Goal: Task Accomplishment & Management: Use online tool/utility

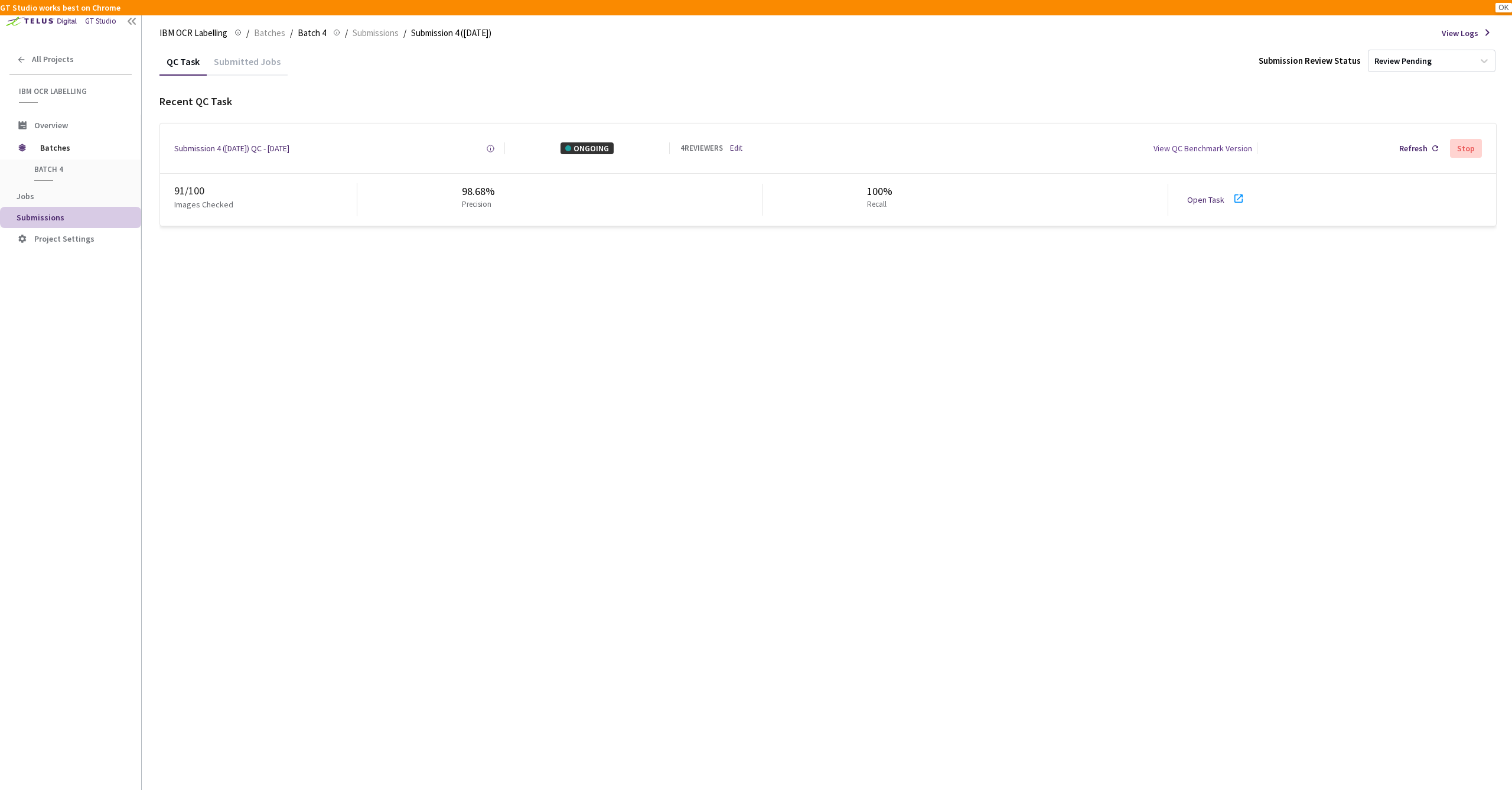
click at [1197, 201] on link "Open Task" at bounding box center [1206, 199] width 37 height 11
click at [224, 147] on div "Submission 4 ([DATE]) QC - [DATE]" at bounding box center [232, 148] width 115 height 12
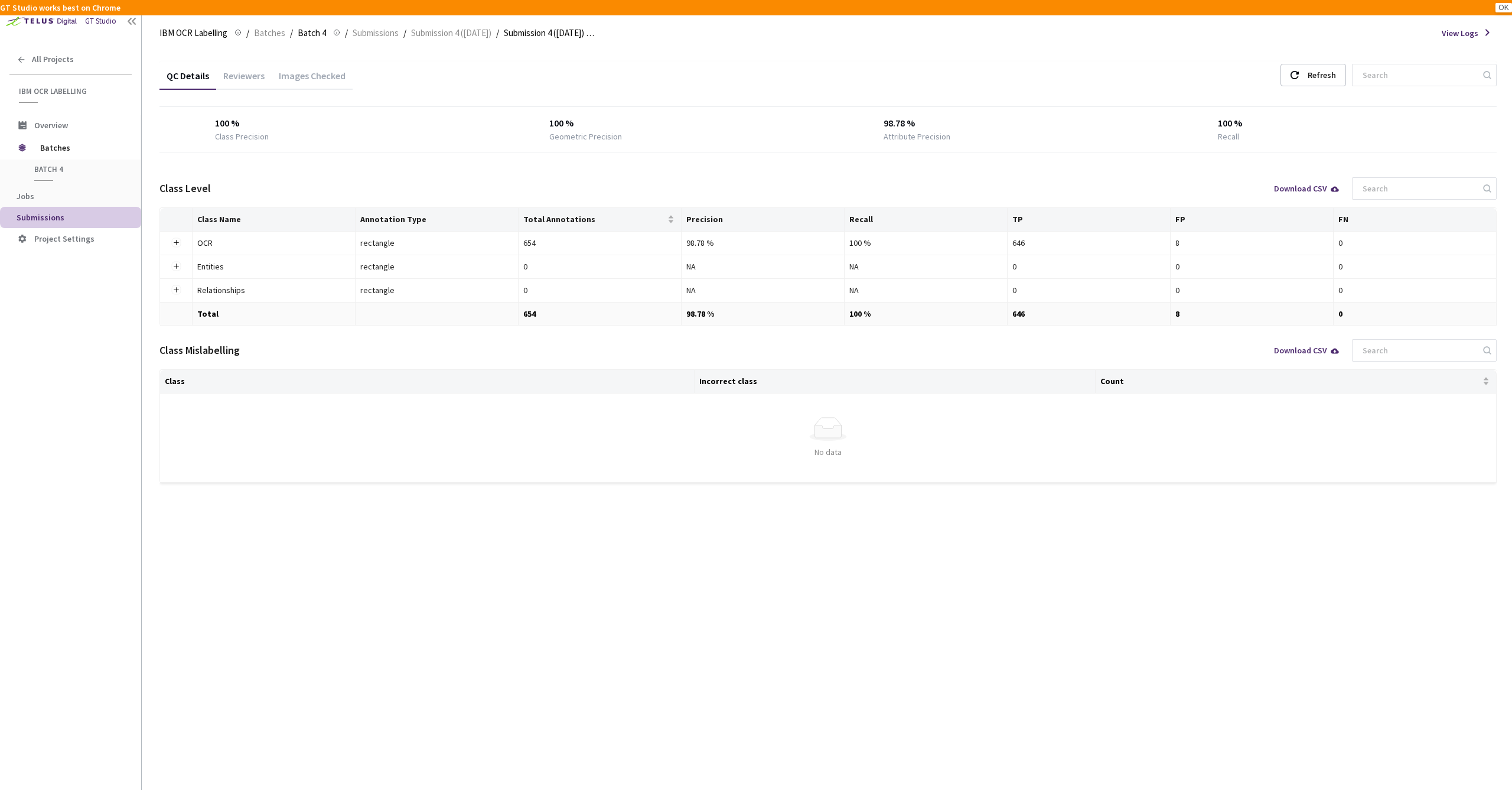
click at [306, 79] on div "Images Checked" at bounding box center [312, 80] width 81 height 20
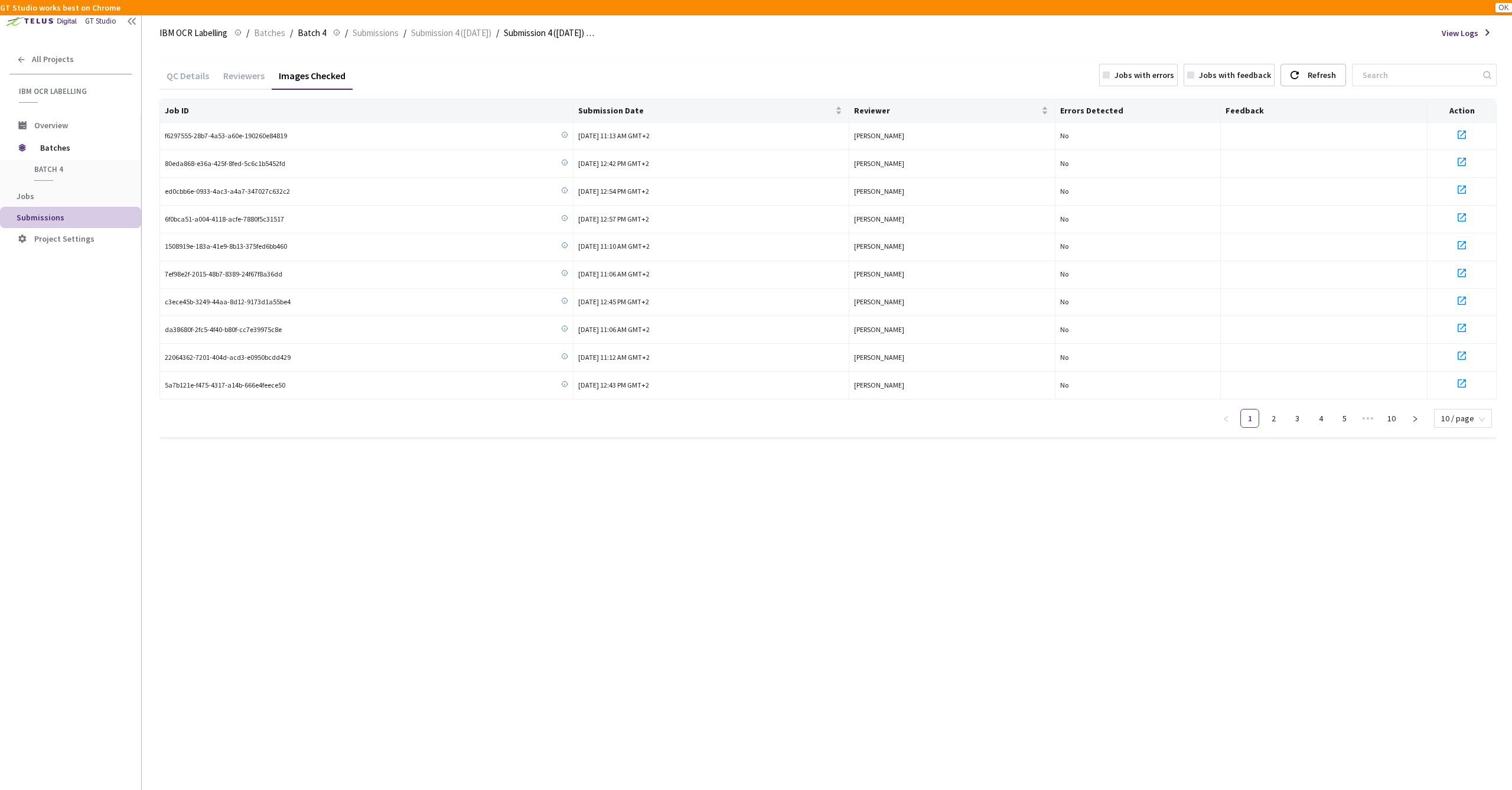
click at [1110, 74] on rect at bounding box center [1107, 75] width 7 height 7
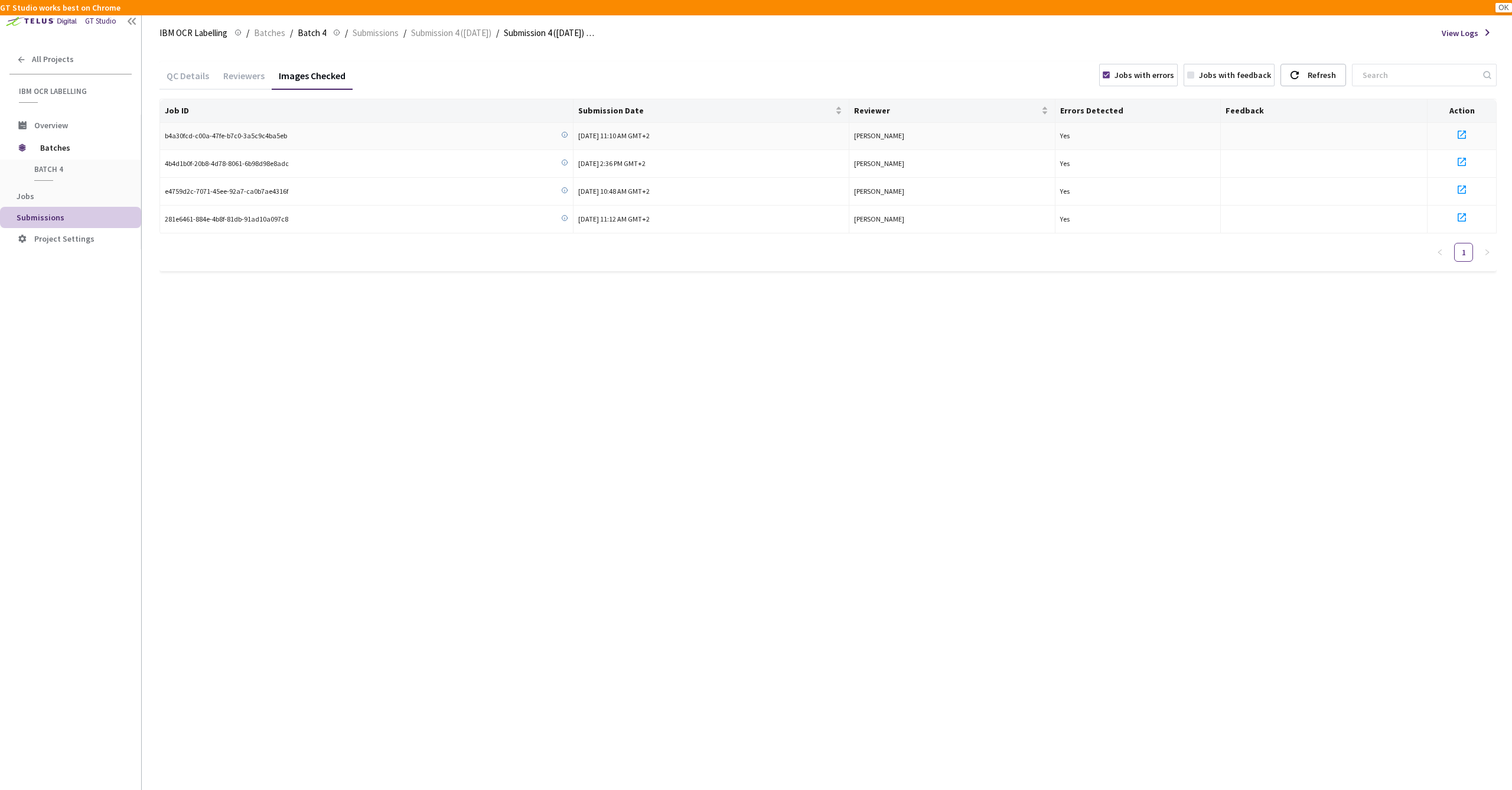
click at [1465, 132] on icon at bounding box center [1462, 135] width 14 height 14
